Goal: Use online tool/utility: Utilize a website feature to perform a specific function

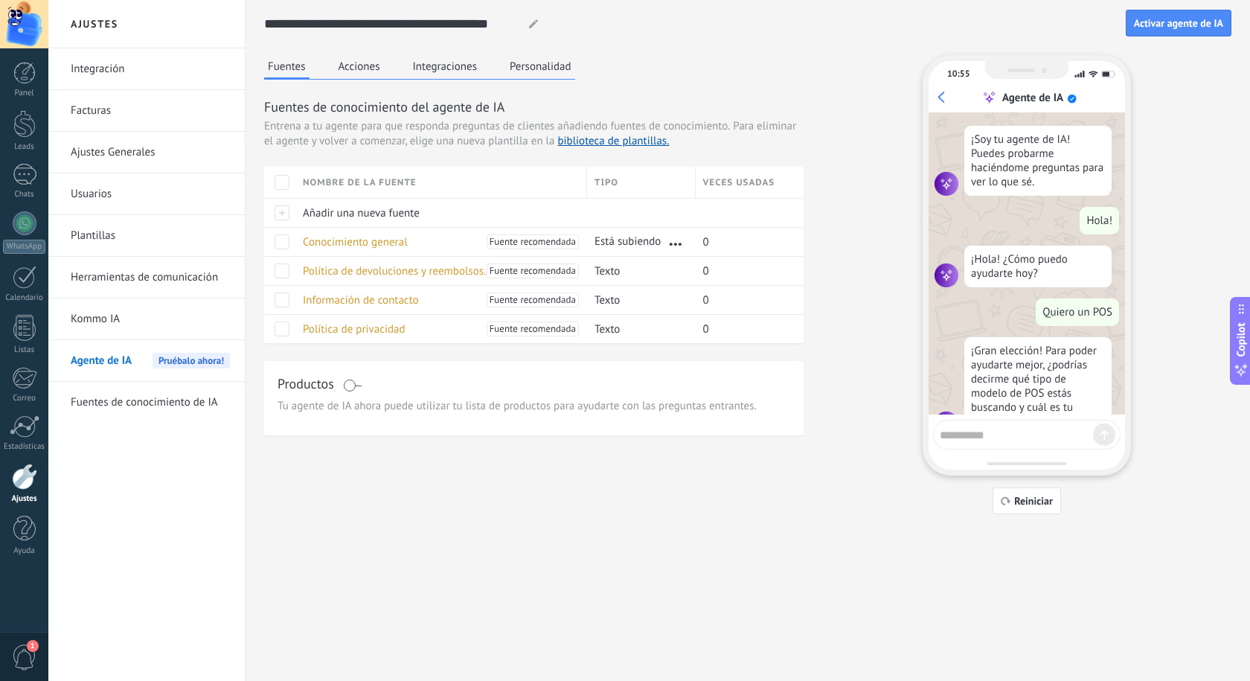
scroll to position [39, 0]
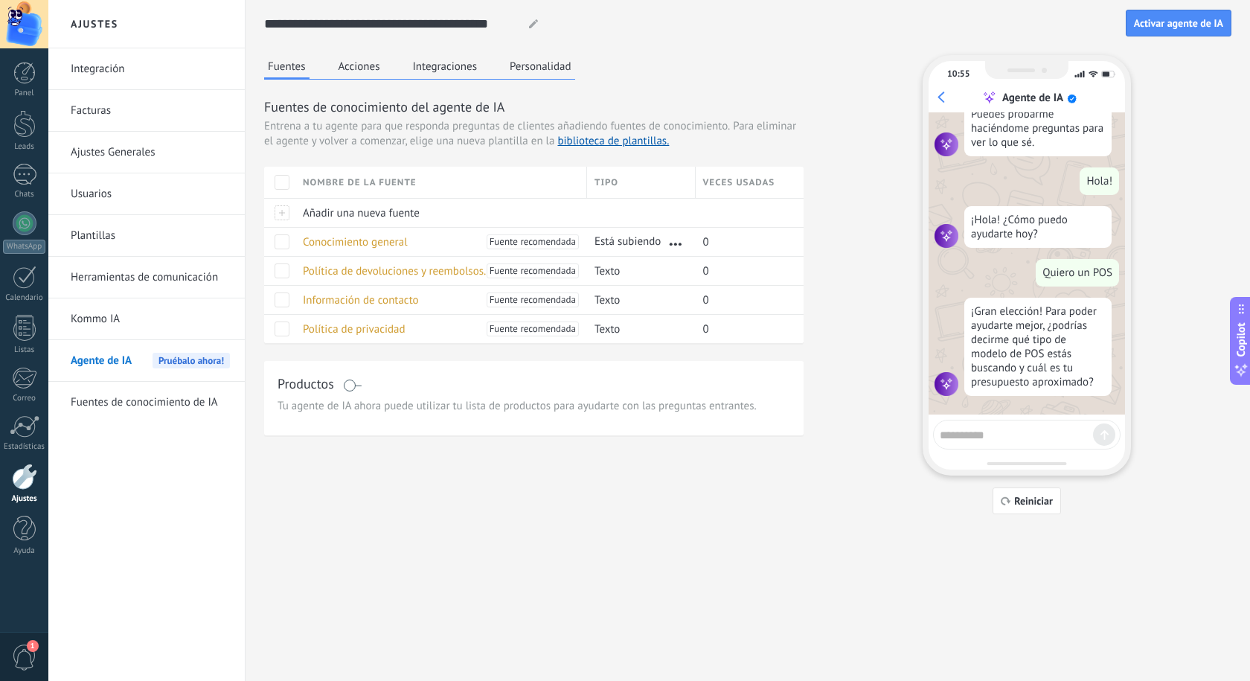
click at [1008, 434] on textarea at bounding box center [1015, 432] width 153 height 19
type textarea "*"
type textarea "**********"
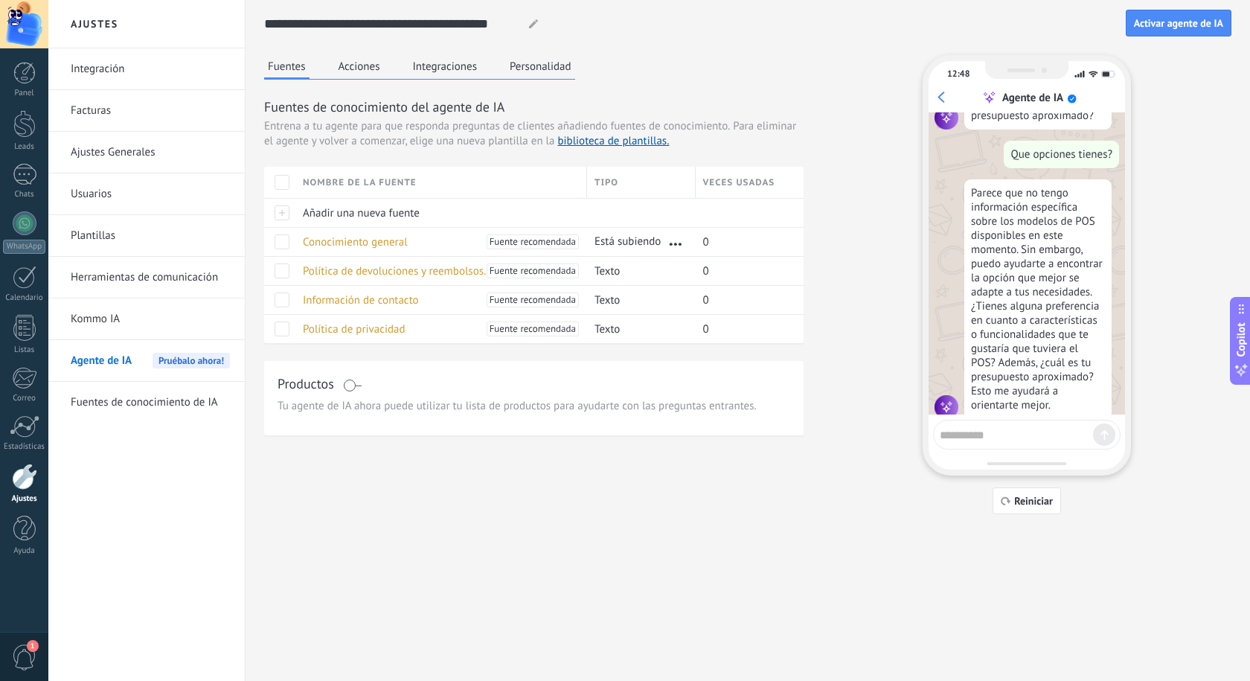
scroll to position [329, 0]
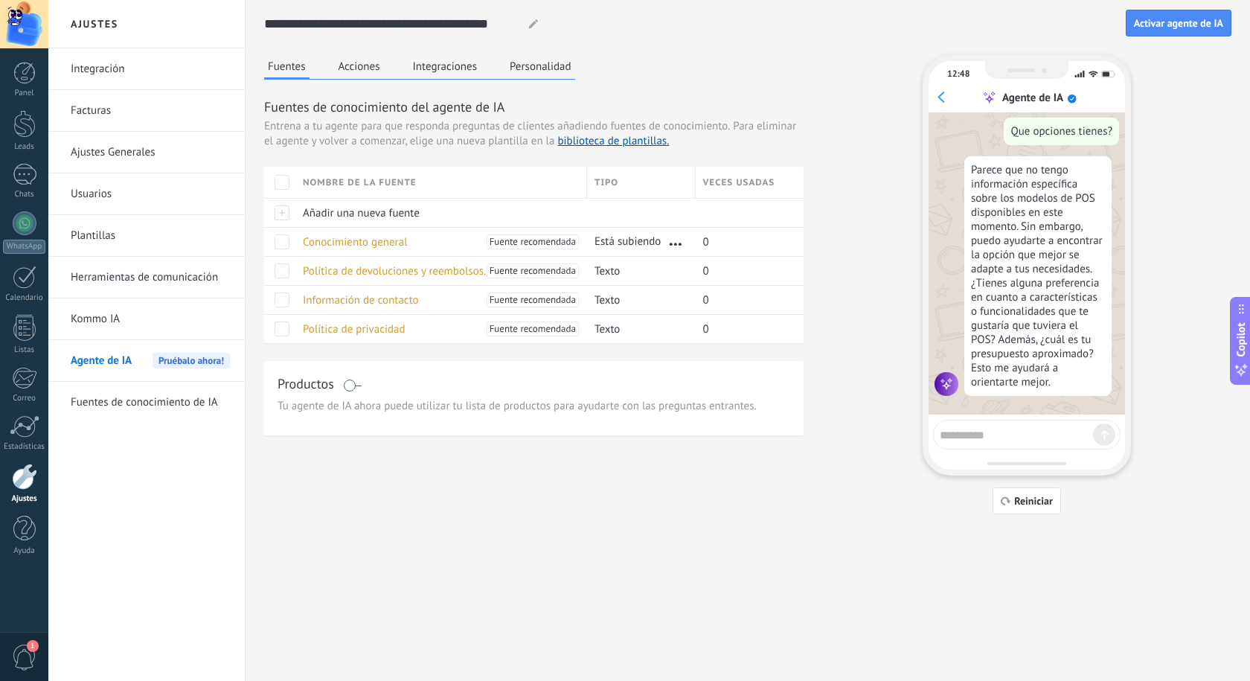
click at [371, 60] on button "Acciones" at bounding box center [359, 66] width 49 height 22
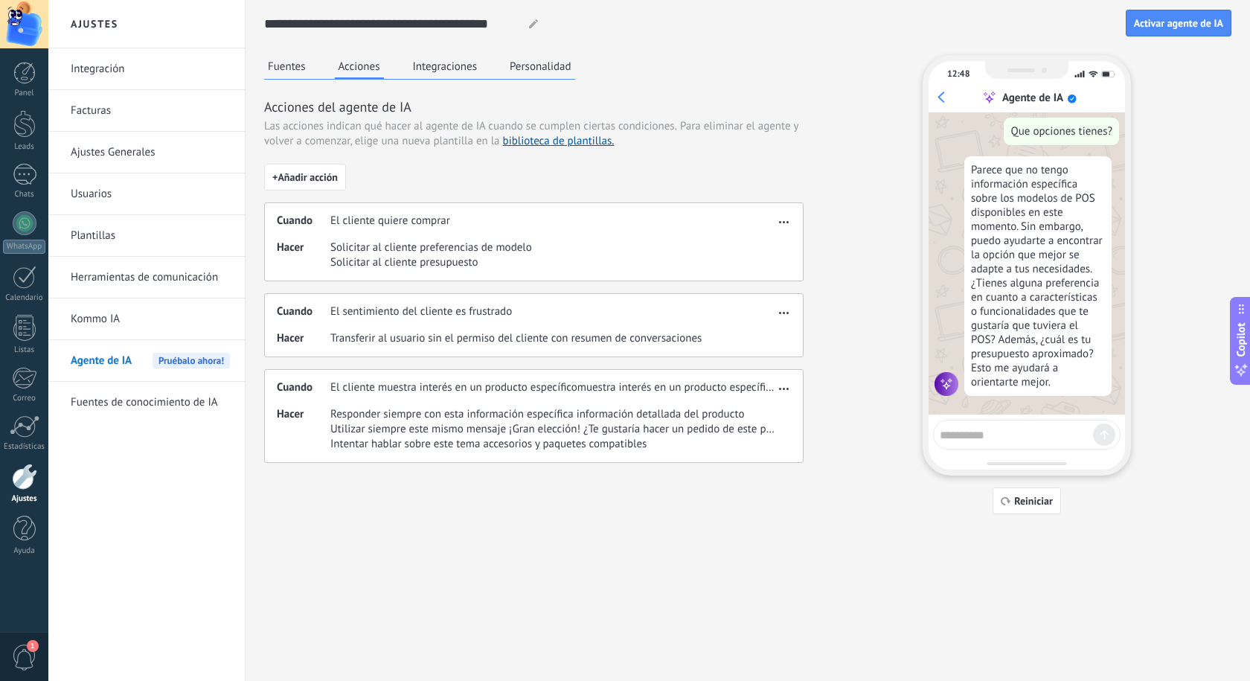
click at [782, 221] on span "button" at bounding box center [784, 219] width 10 height 10
click at [820, 190] on div "Fuentes Acciones Integraciones Personalidad Acciones del agente de IA Las accio…" at bounding box center [747, 284] width 967 height 459
click at [298, 252] on span "Hacer" at bounding box center [304, 255] width 54 height 30
click at [296, 247] on span "Hacer" at bounding box center [304, 255] width 54 height 30
click at [446, 258] on span "Solicitar al cliente presupuesto" at bounding box center [431, 262] width 202 height 15
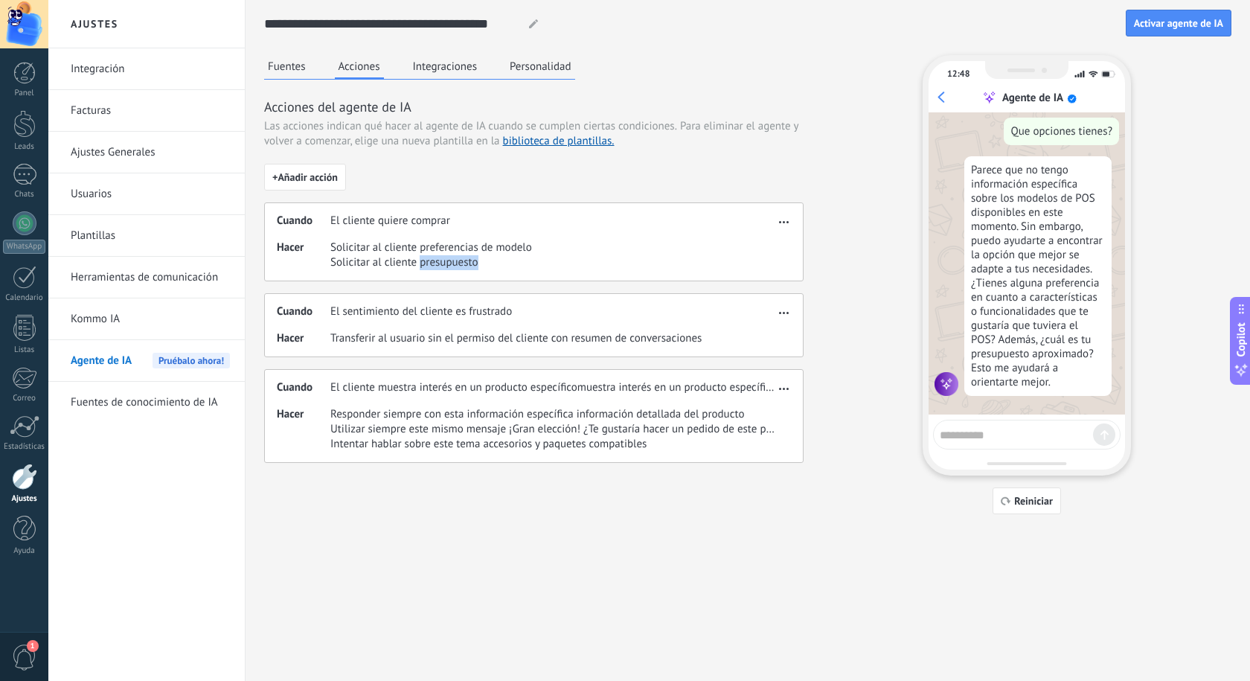
click at [446, 258] on span "Solicitar al cliente presupuesto" at bounding box center [431, 262] width 202 height 15
click at [617, 263] on div "Hacer Solicitar al cliente preferencias de modelo Solicitar al cliente presupue…" at bounding box center [526, 255] width 498 height 30
click at [440, 67] on button "Integraciones" at bounding box center [445, 66] width 72 height 22
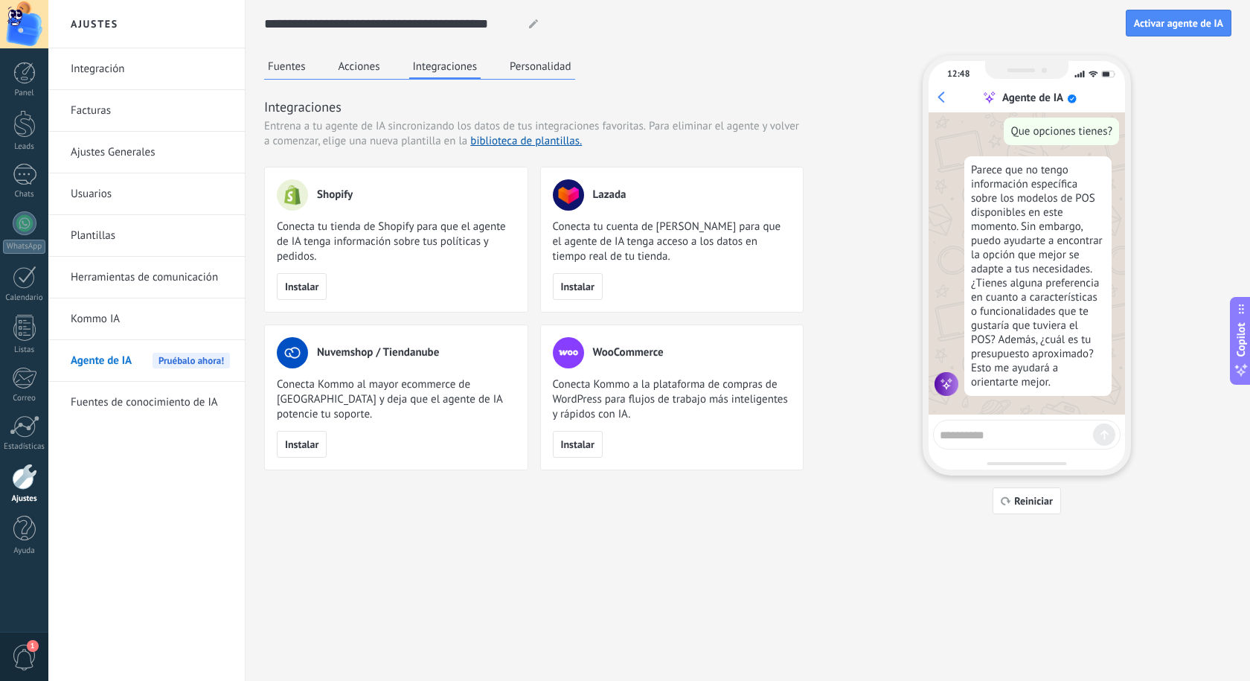
click at [283, 59] on button "Fuentes" at bounding box center [286, 66] width 45 height 22
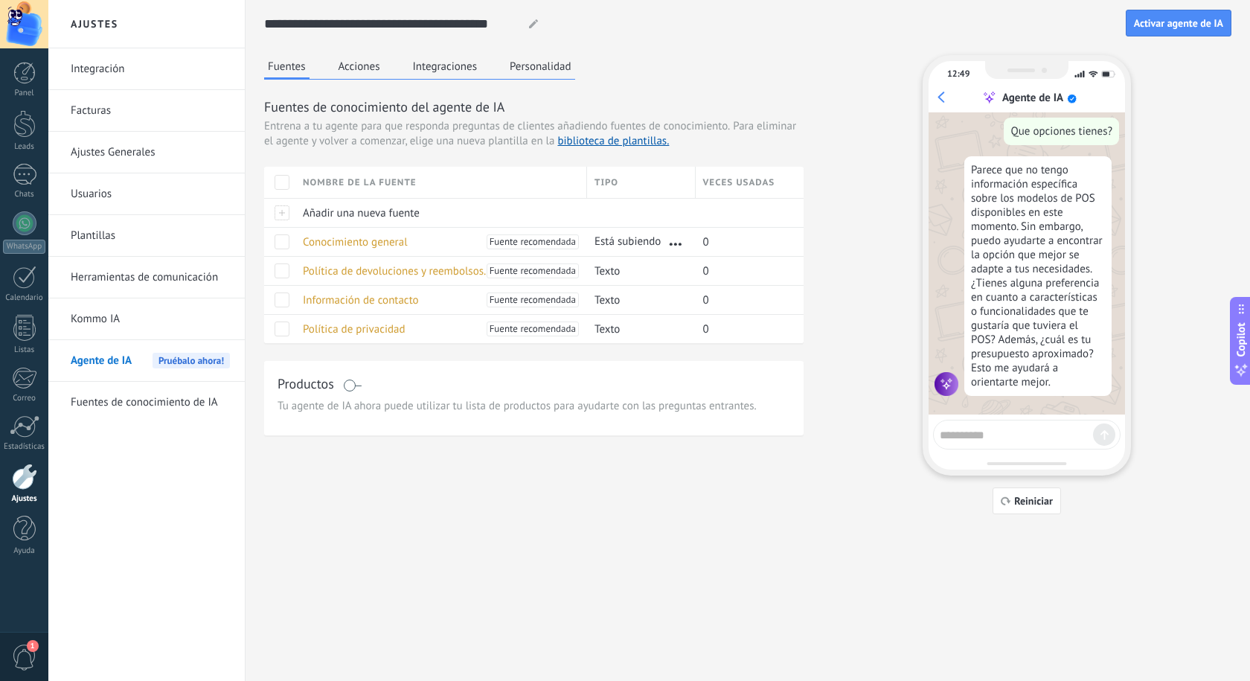
click at [303, 399] on span "Tu agente de IA ahora puede utilizar tu lista de productos para ayudarte con la…" at bounding box center [533, 406] width 512 height 15
click at [354, 391] on div "Productos" at bounding box center [533, 385] width 512 height 22
click at [350, 382] on span at bounding box center [352, 385] width 19 height 12
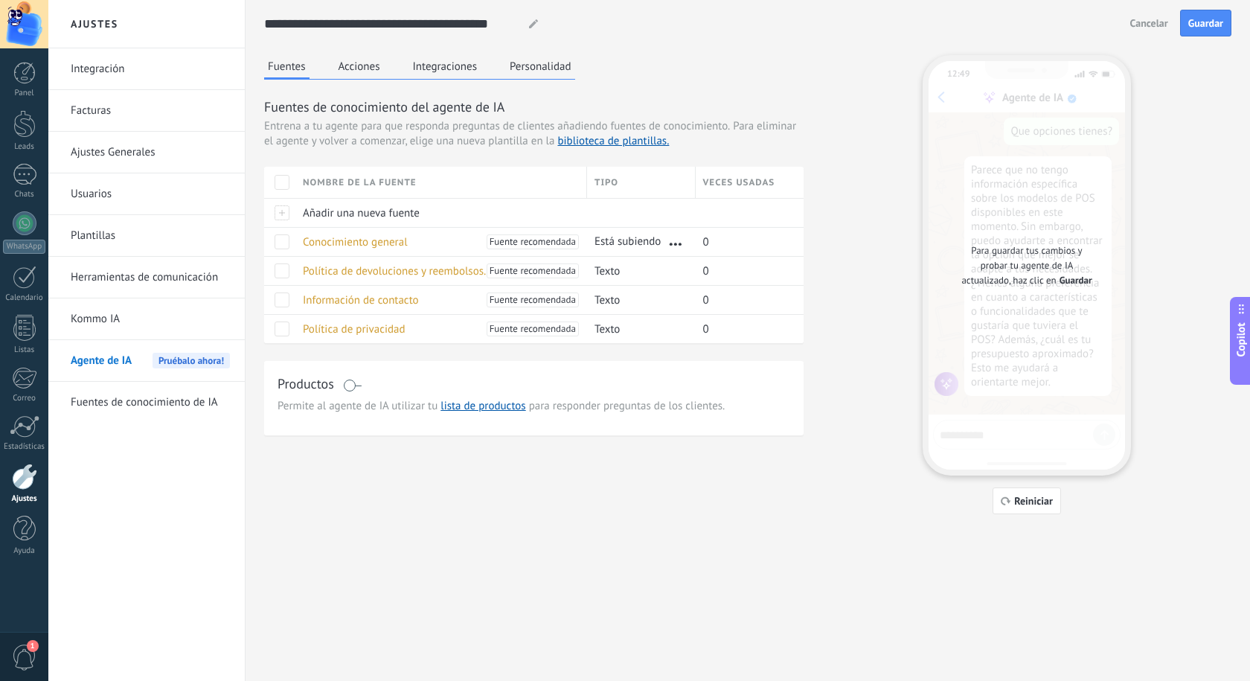
click at [350, 384] on span at bounding box center [352, 385] width 19 height 12
